Goal: Navigation & Orientation: Find specific page/section

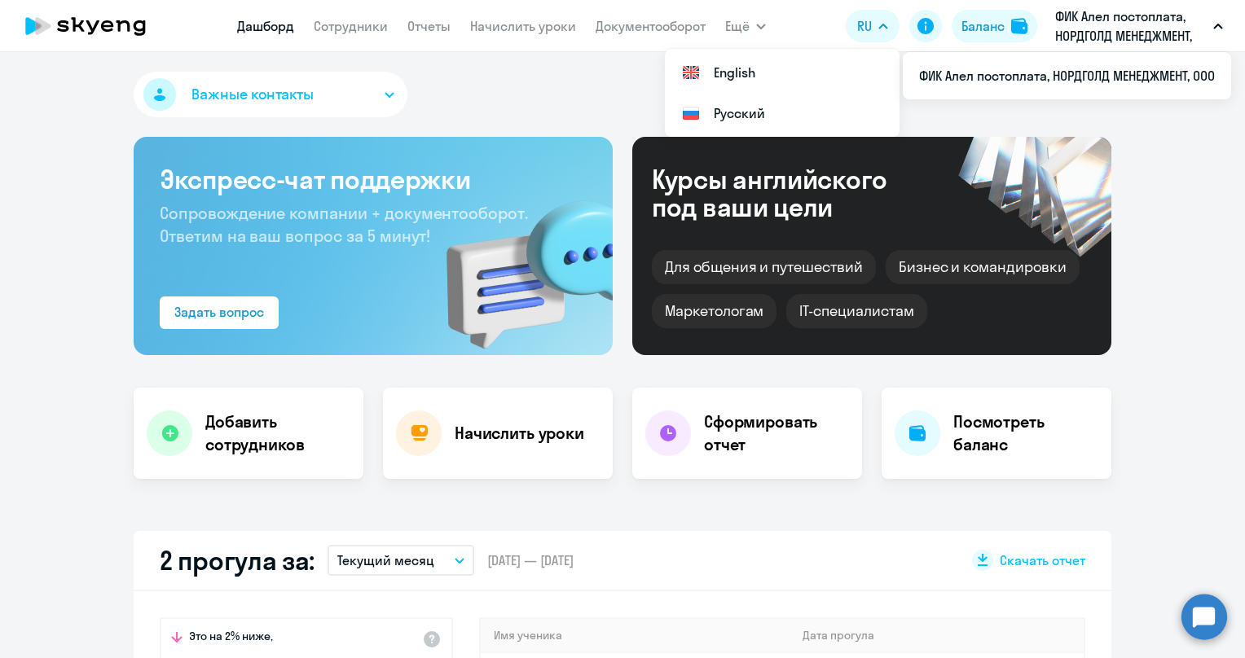
select select "30"
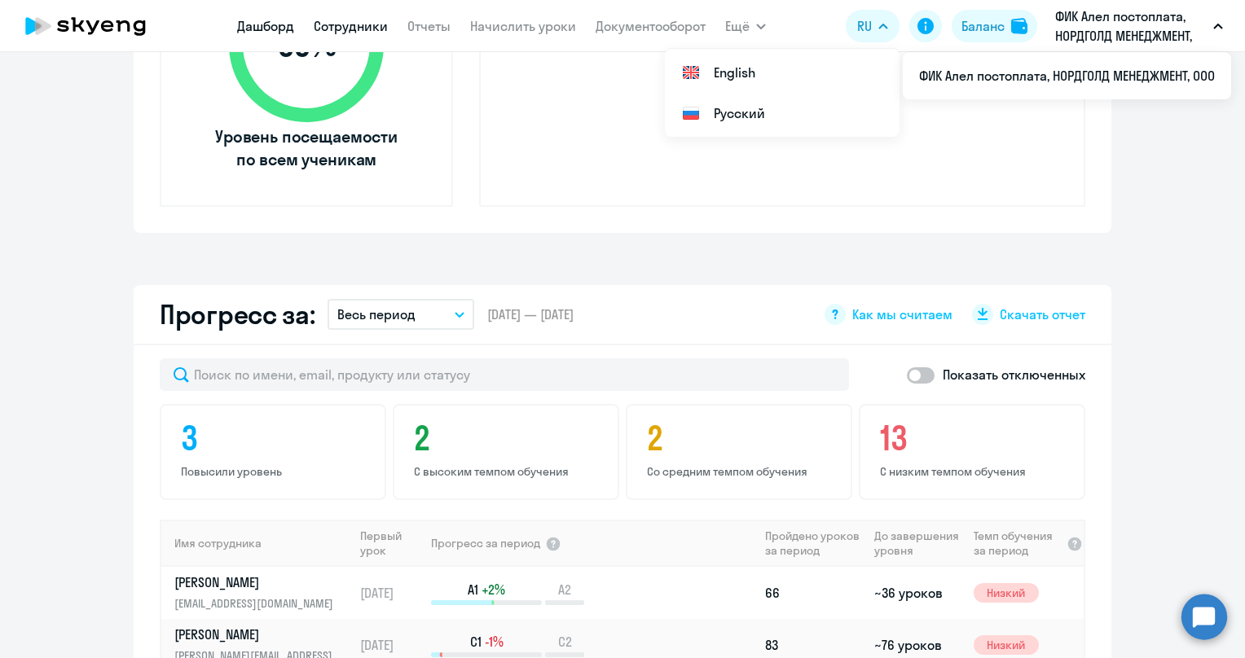
scroll to position [302, 0]
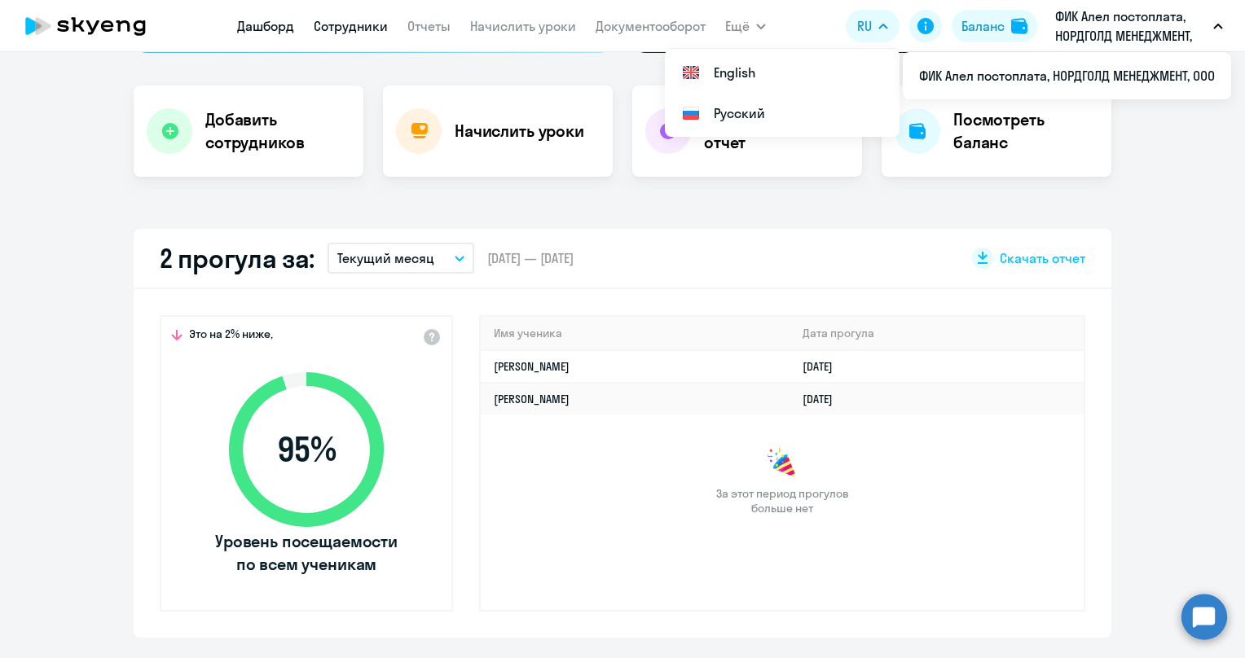
click at [365, 20] on link "Сотрудники" at bounding box center [351, 26] width 74 height 16
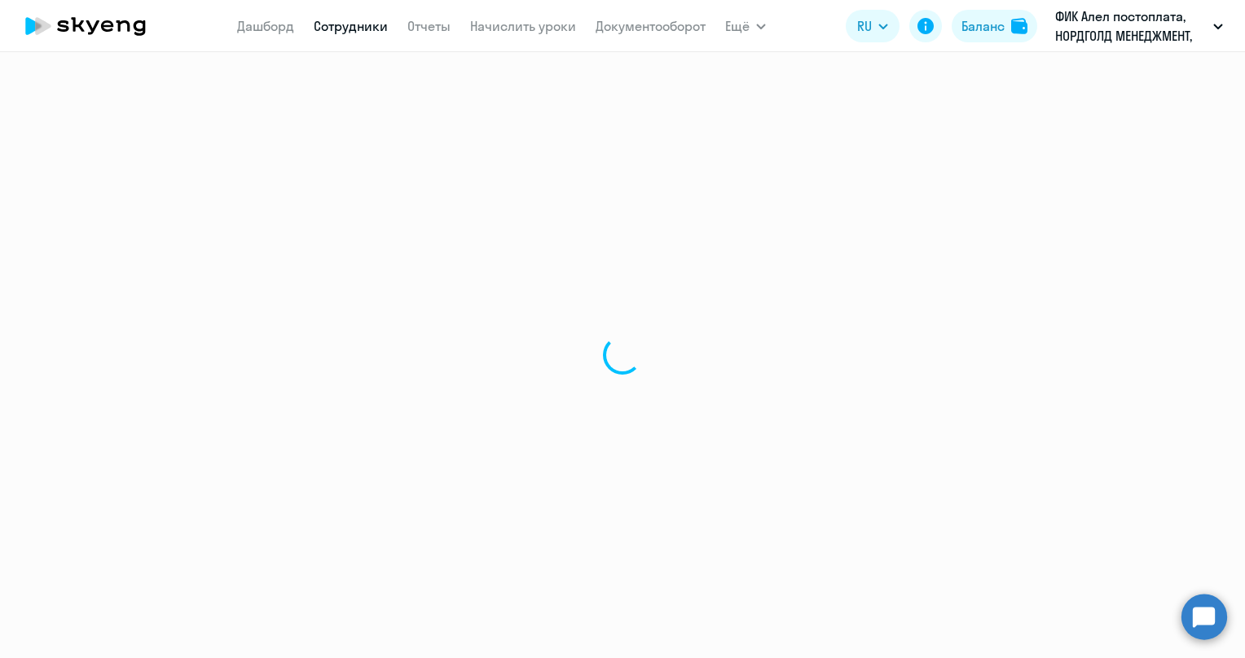
select select "30"
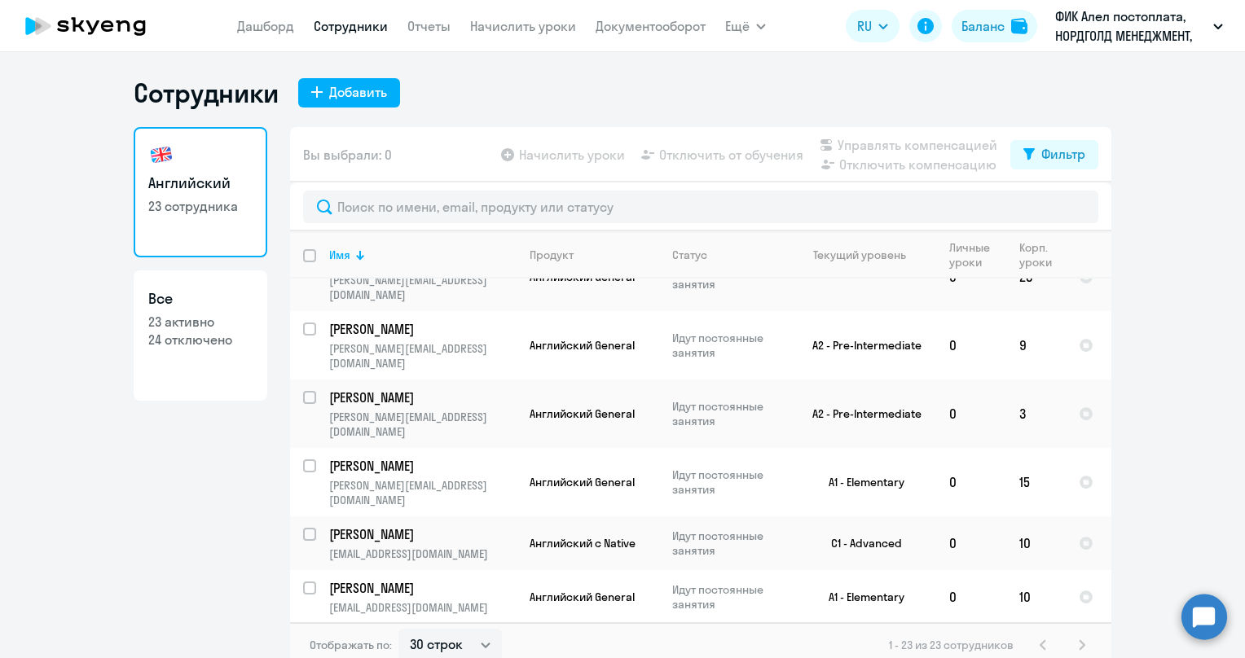
click at [104, 16] on icon at bounding box center [85, 26] width 143 height 41
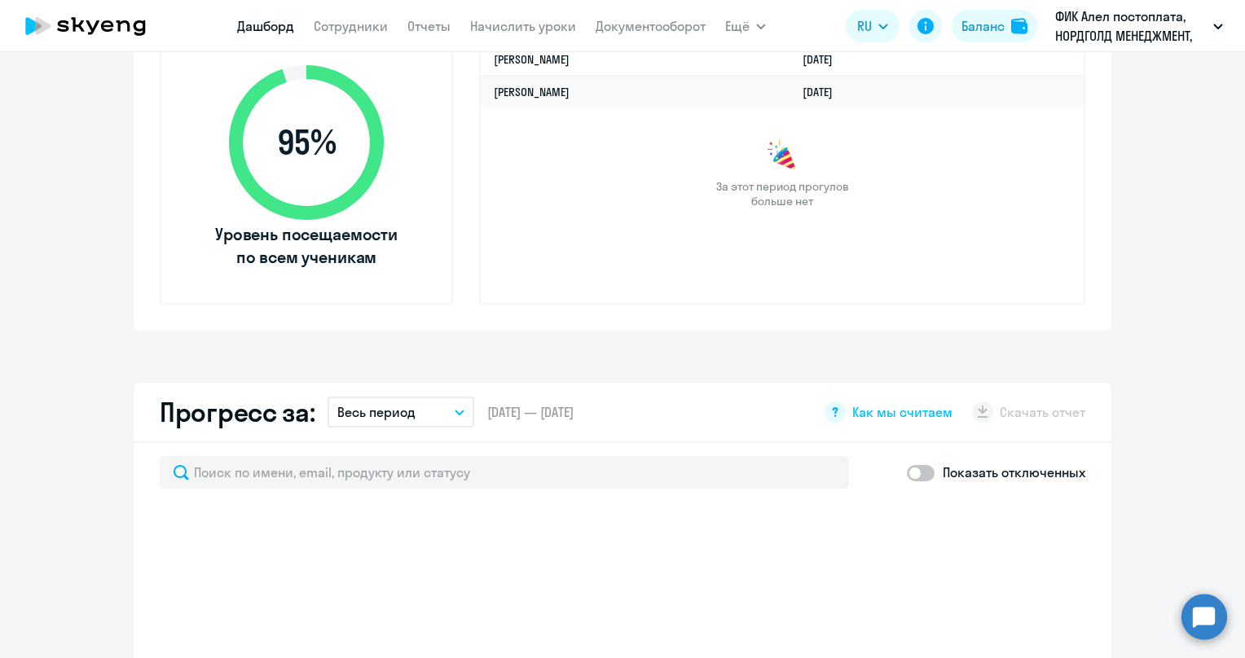
scroll to position [896, 0]
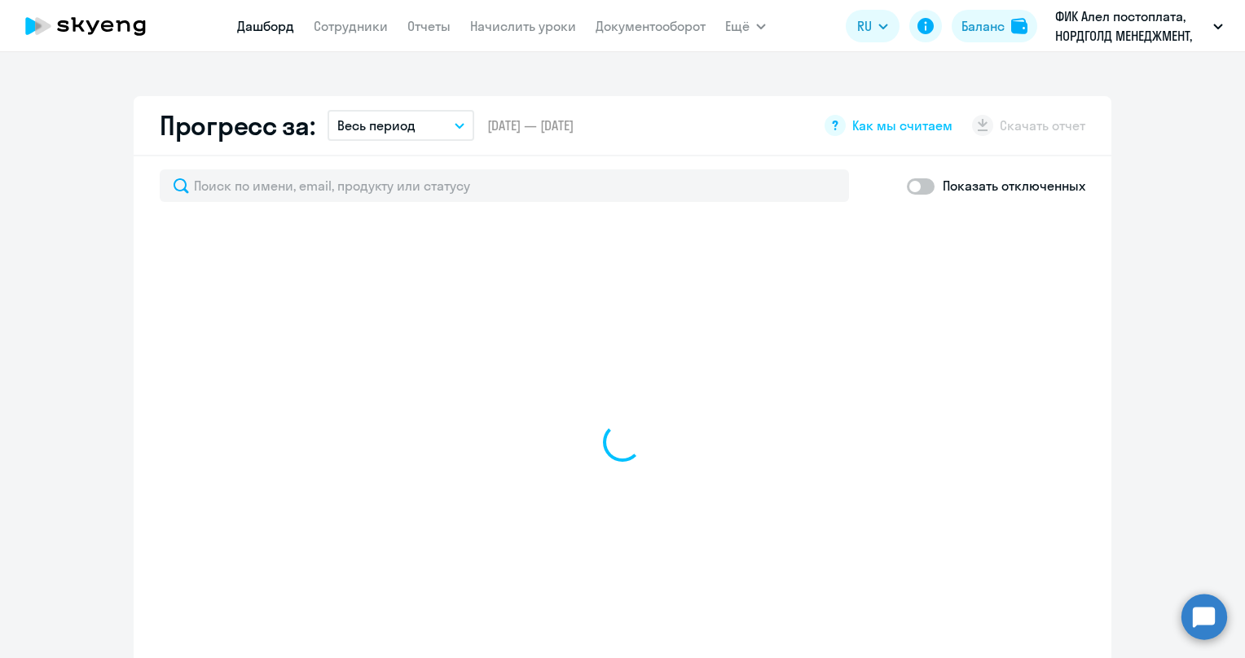
select select "30"
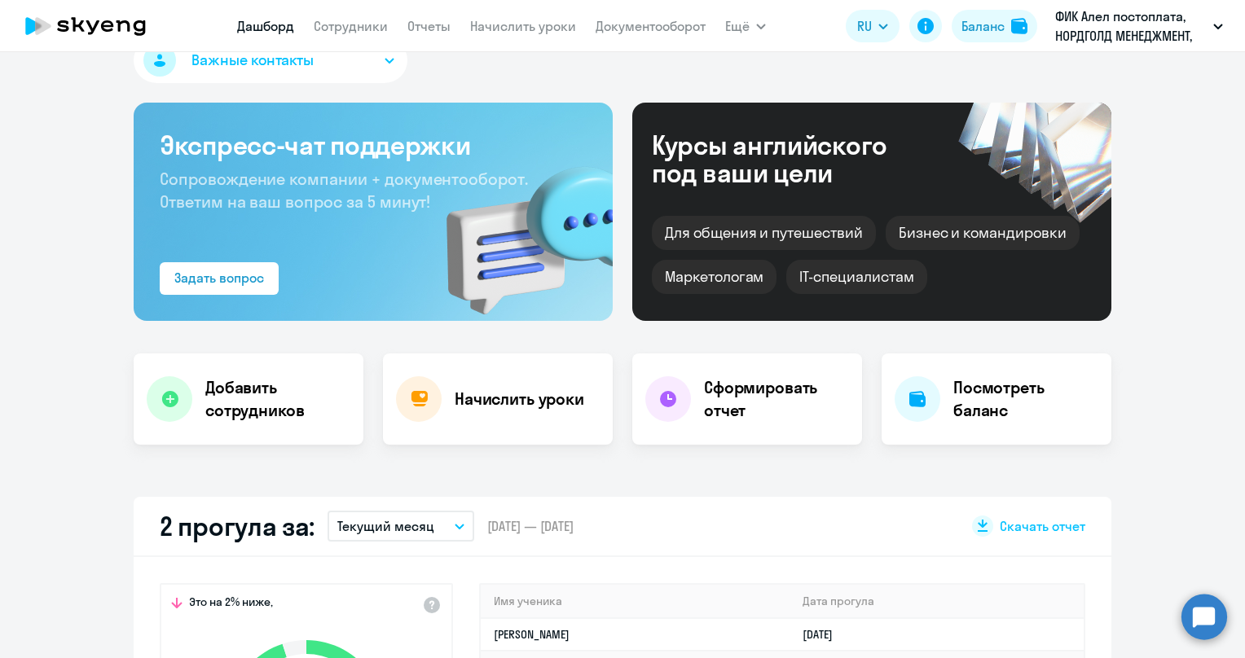
scroll to position [0, 0]
